Goal: Information Seeking & Learning: Understand process/instructions

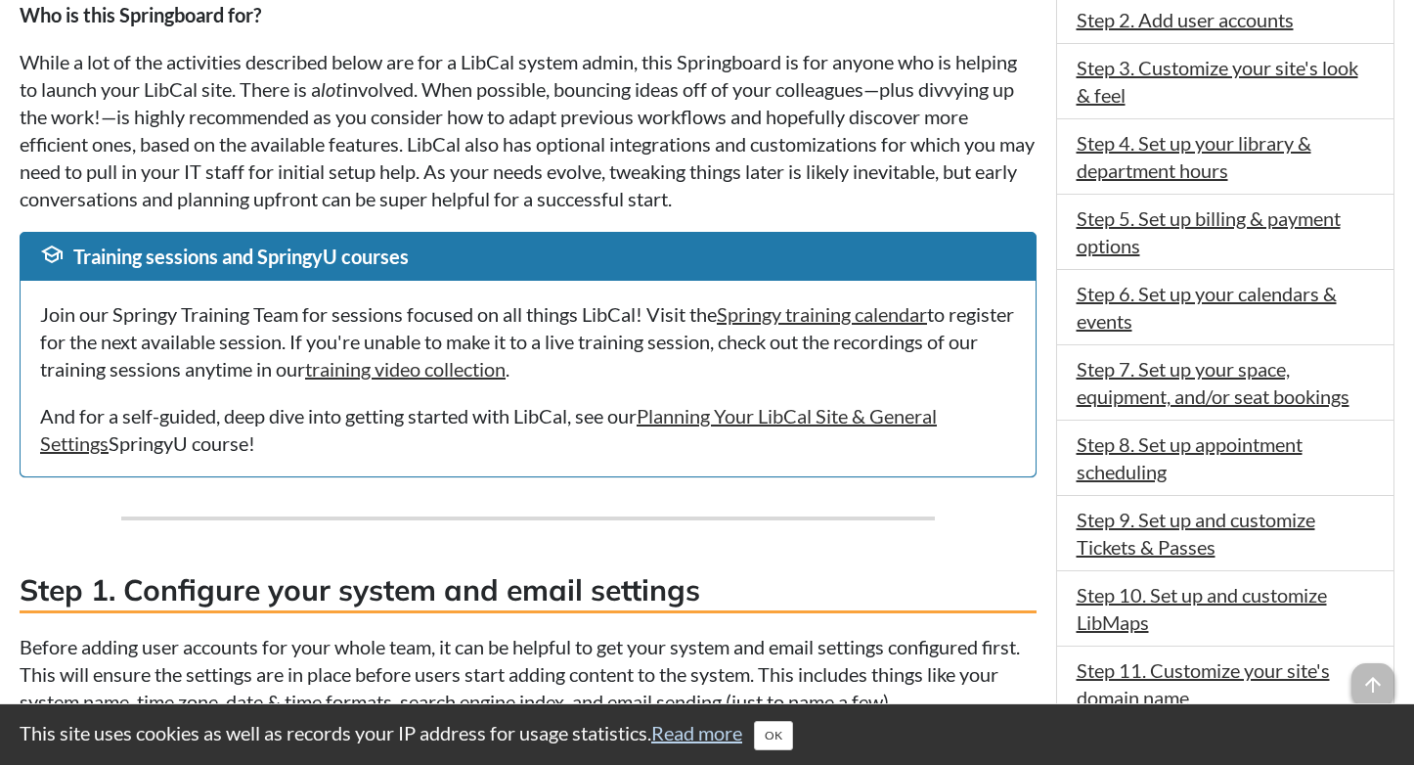
scroll to position [653, 0]
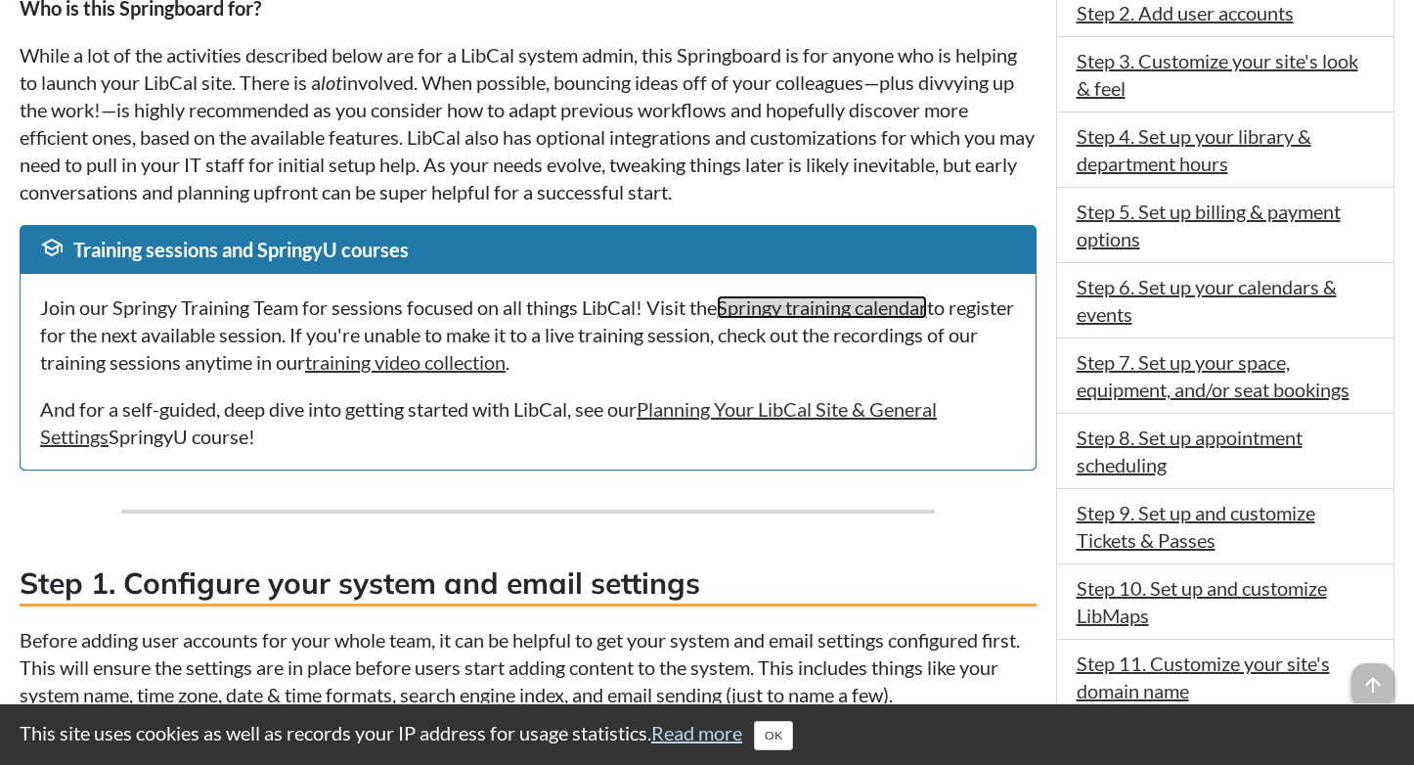
click at [878, 307] on link "Springy training calendar" at bounding box center [822, 306] width 210 height 23
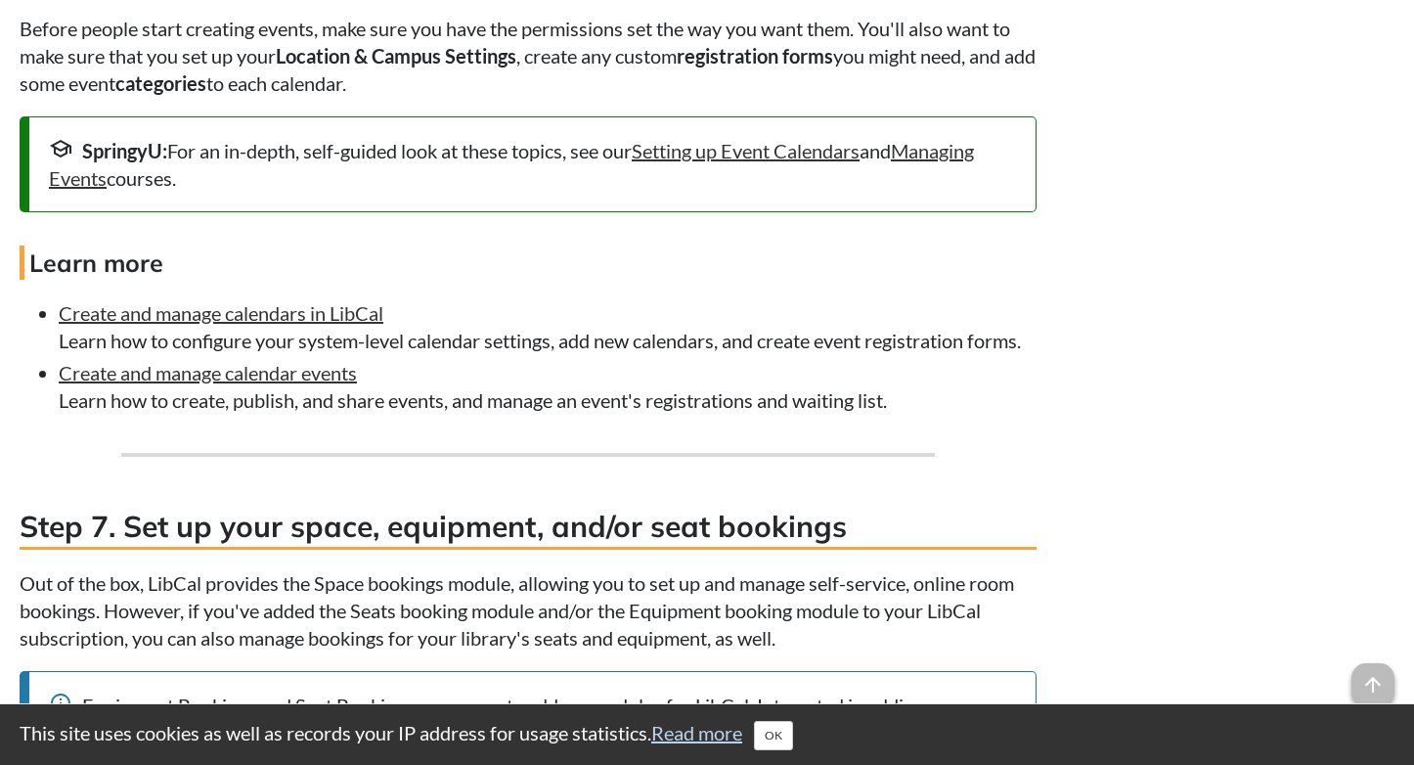
scroll to position [4412, 0]
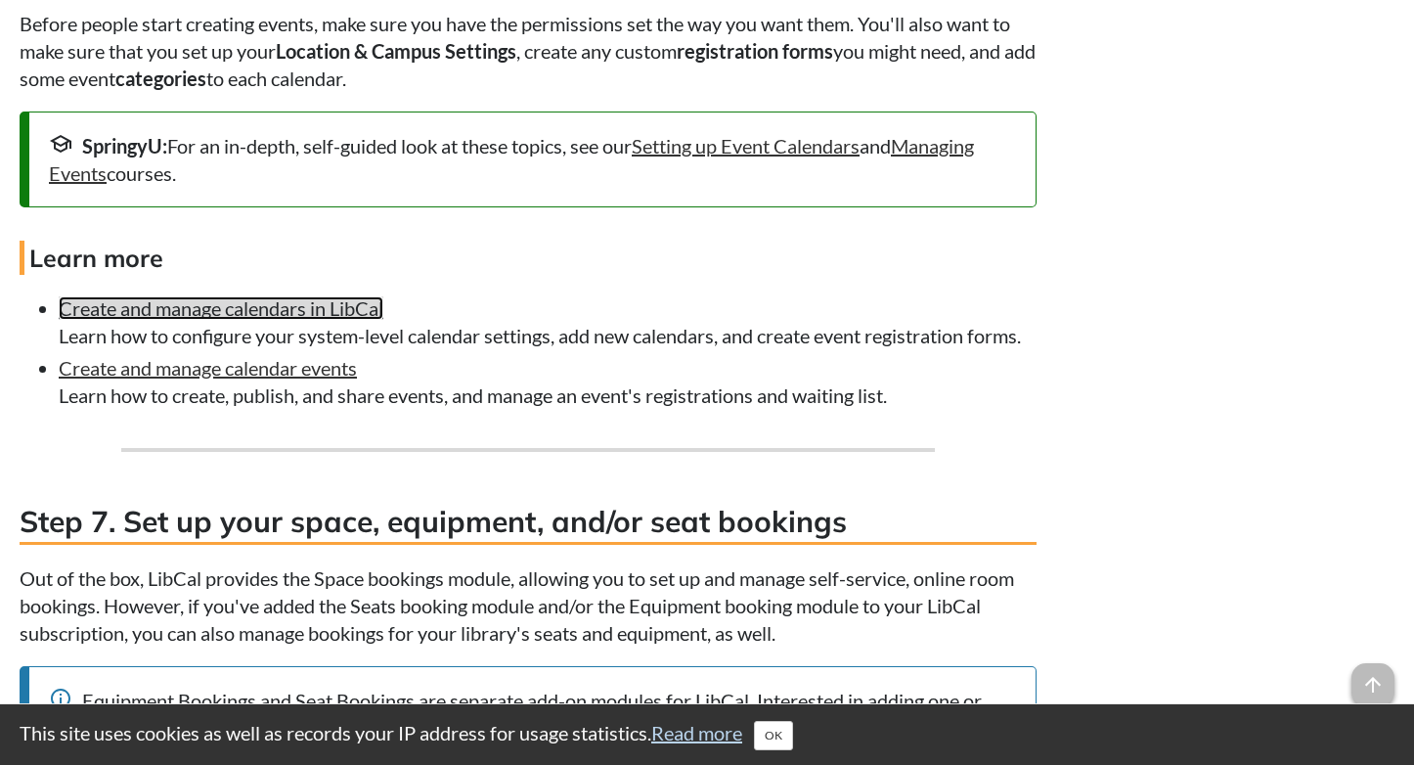
click at [335, 297] on link "Create and manage calendars in LibCal" at bounding box center [221, 307] width 325 height 23
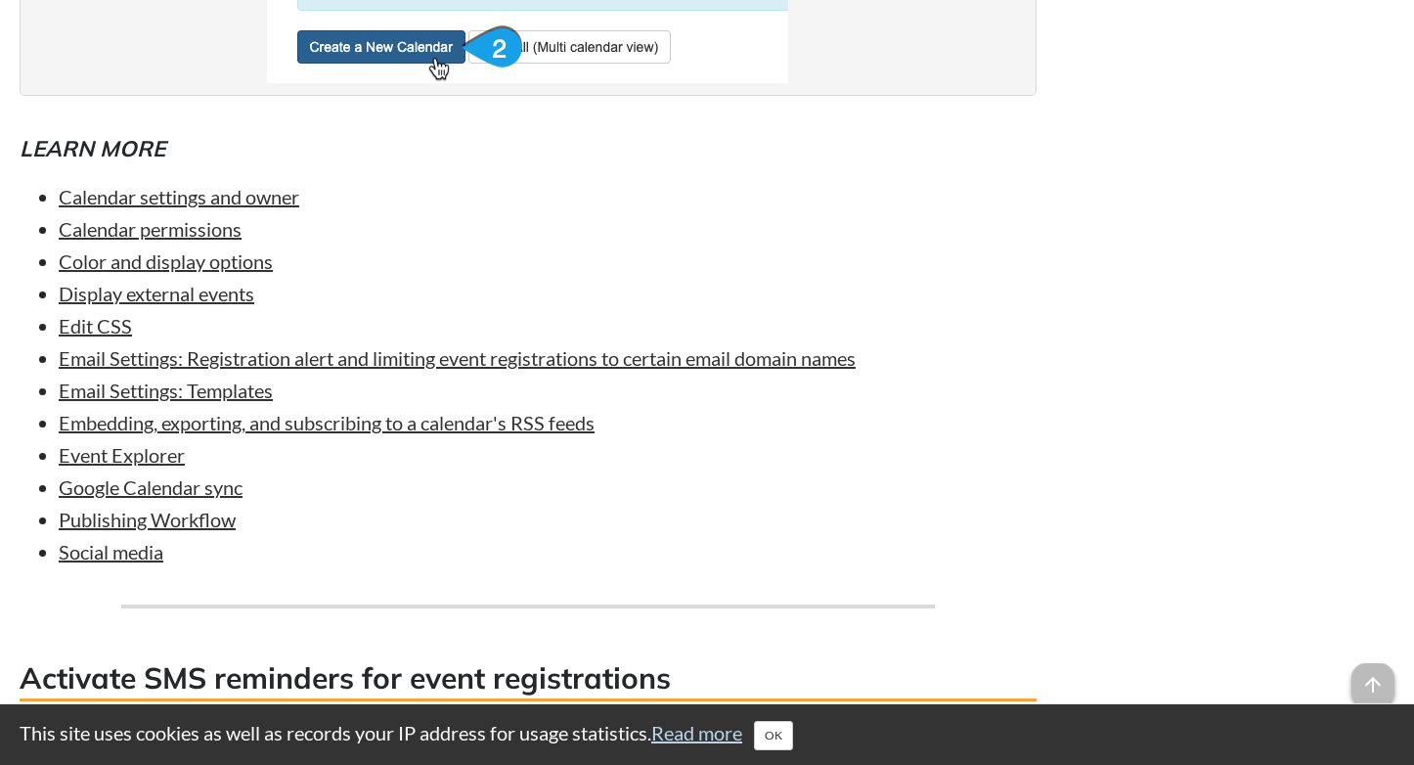
scroll to position [9206, 0]
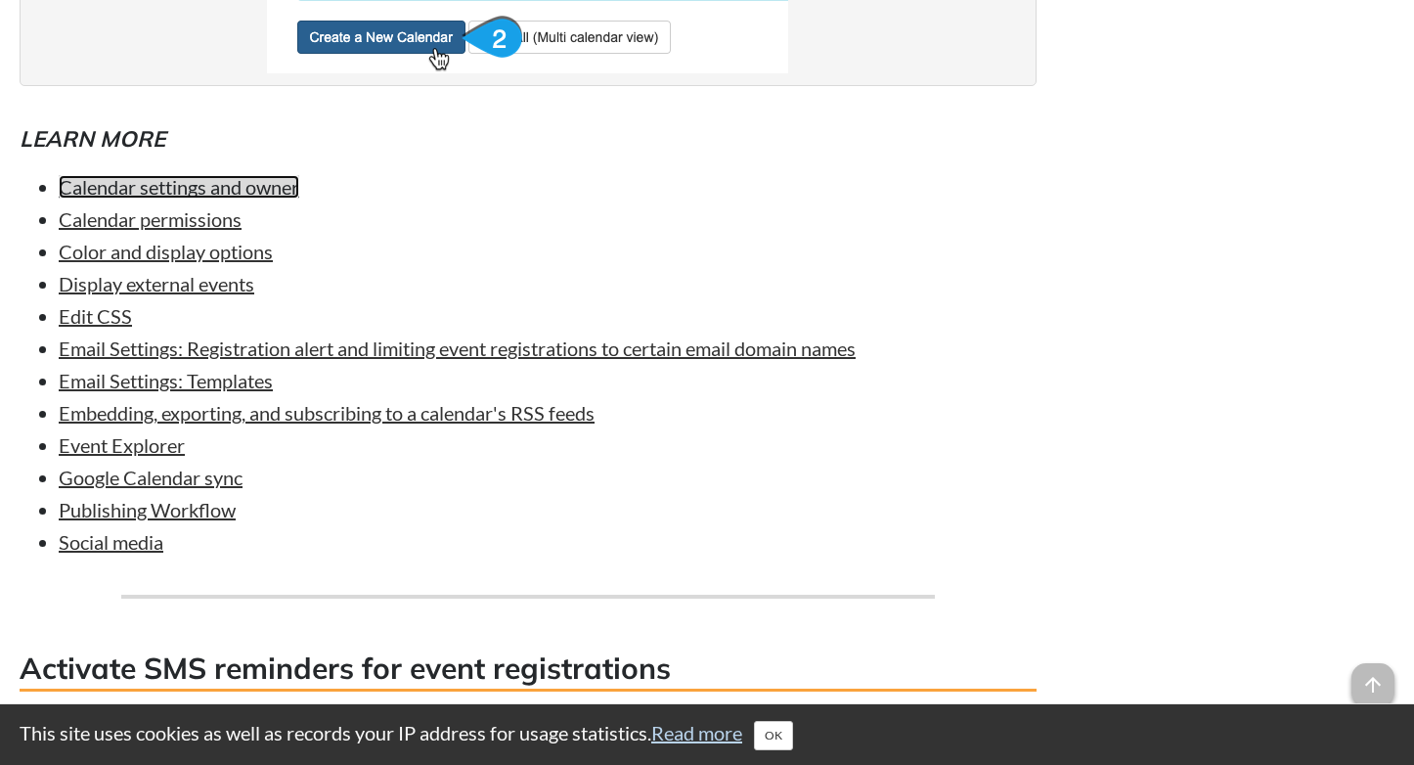
click at [254, 198] on link "Calendar settings and owner" at bounding box center [179, 186] width 241 height 23
